Goal: Information Seeking & Learning: Learn about a topic

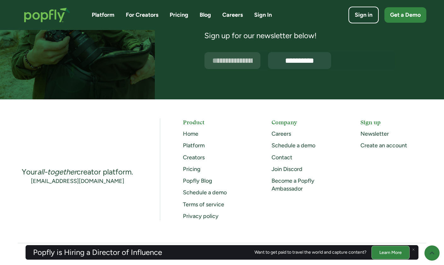
scroll to position [1605, 0]
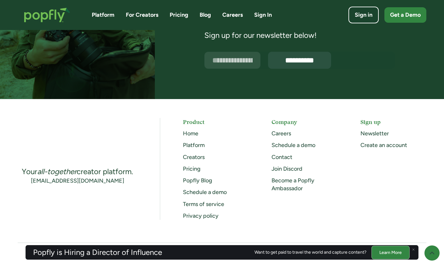
click at [286, 134] on link "Careers" at bounding box center [282, 133] width 20 height 7
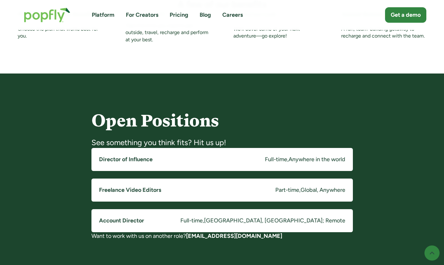
scroll to position [473, 0]
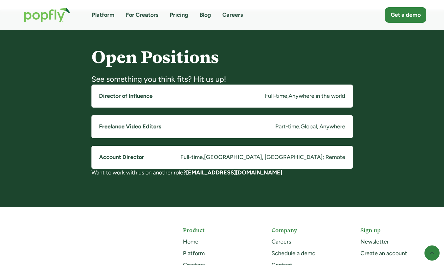
click at [203, 159] on div "Full-time" at bounding box center [191, 157] width 22 height 8
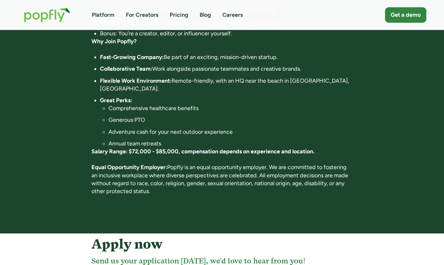
scroll to position [441, 0]
